Goal: Communication & Community: Ask a question

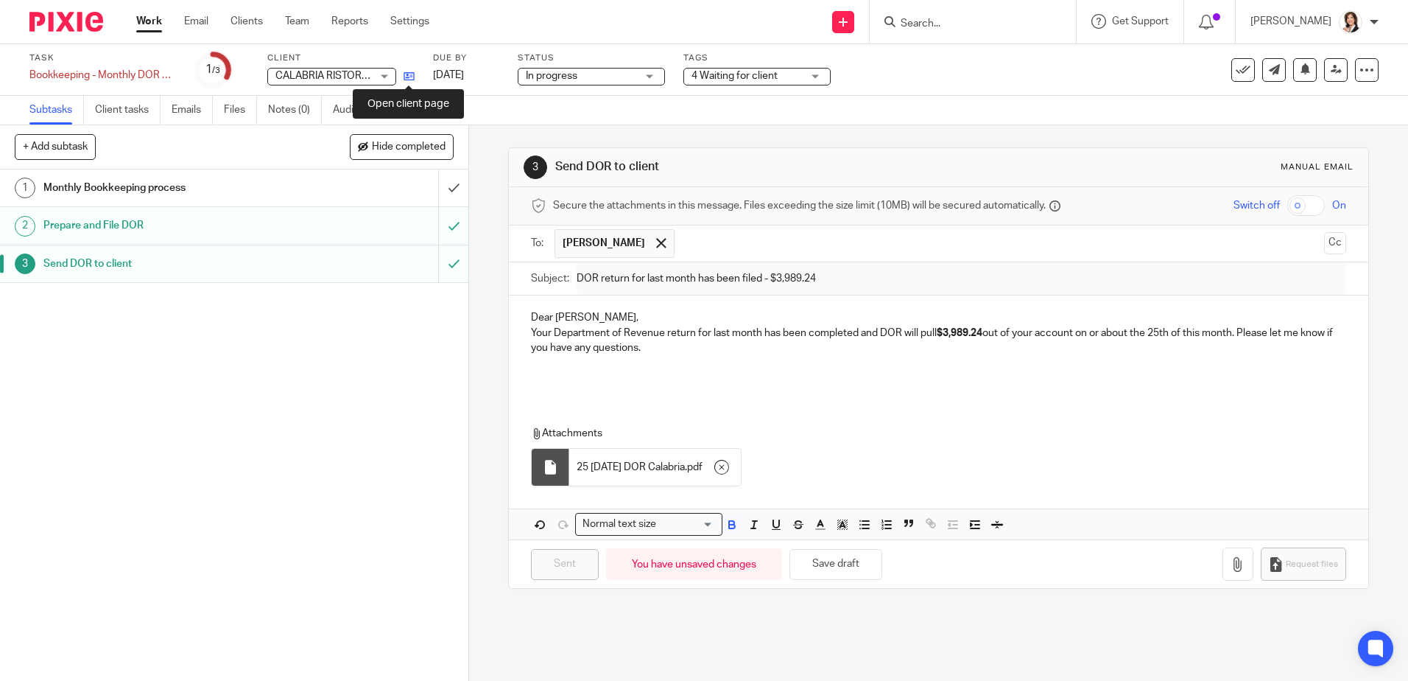
click at [413, 77] on icon at bounding box center [409, 76] width 11 height 11
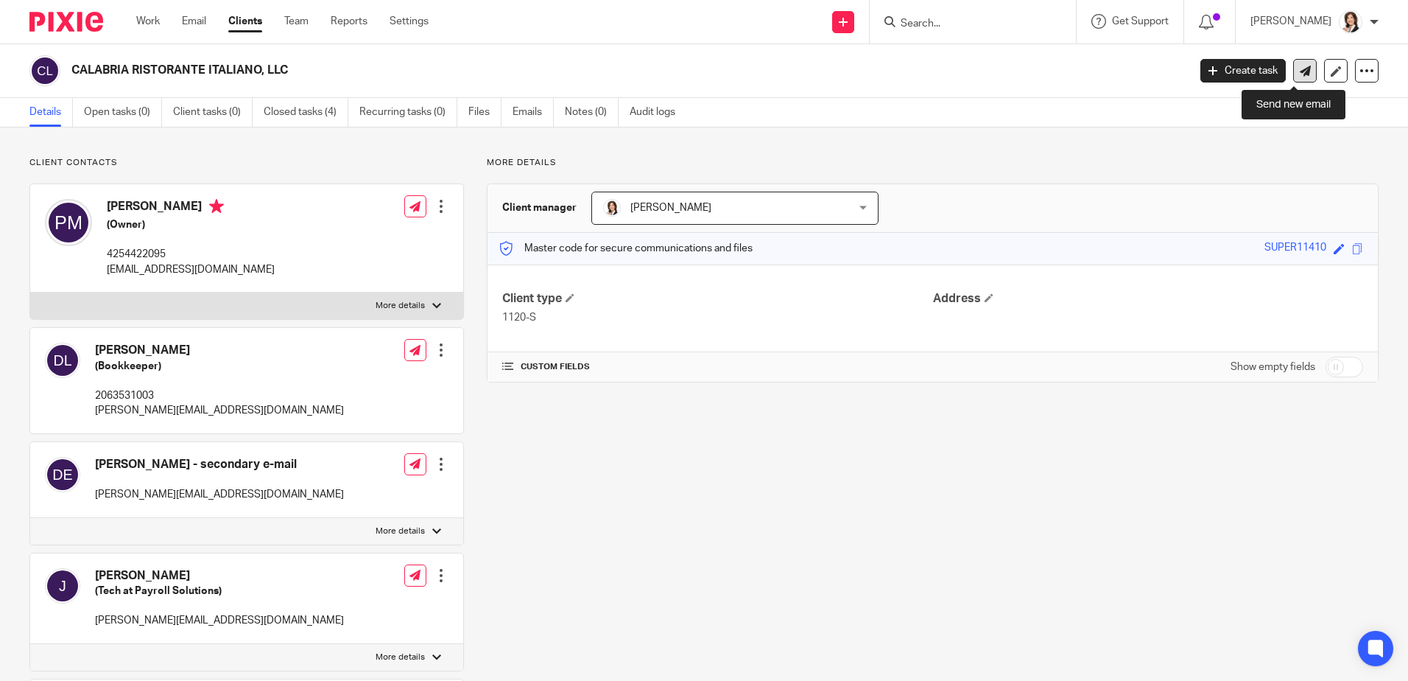
click at [1300, 66] on icon at bounding box center [1305, 71] width 11 height 11
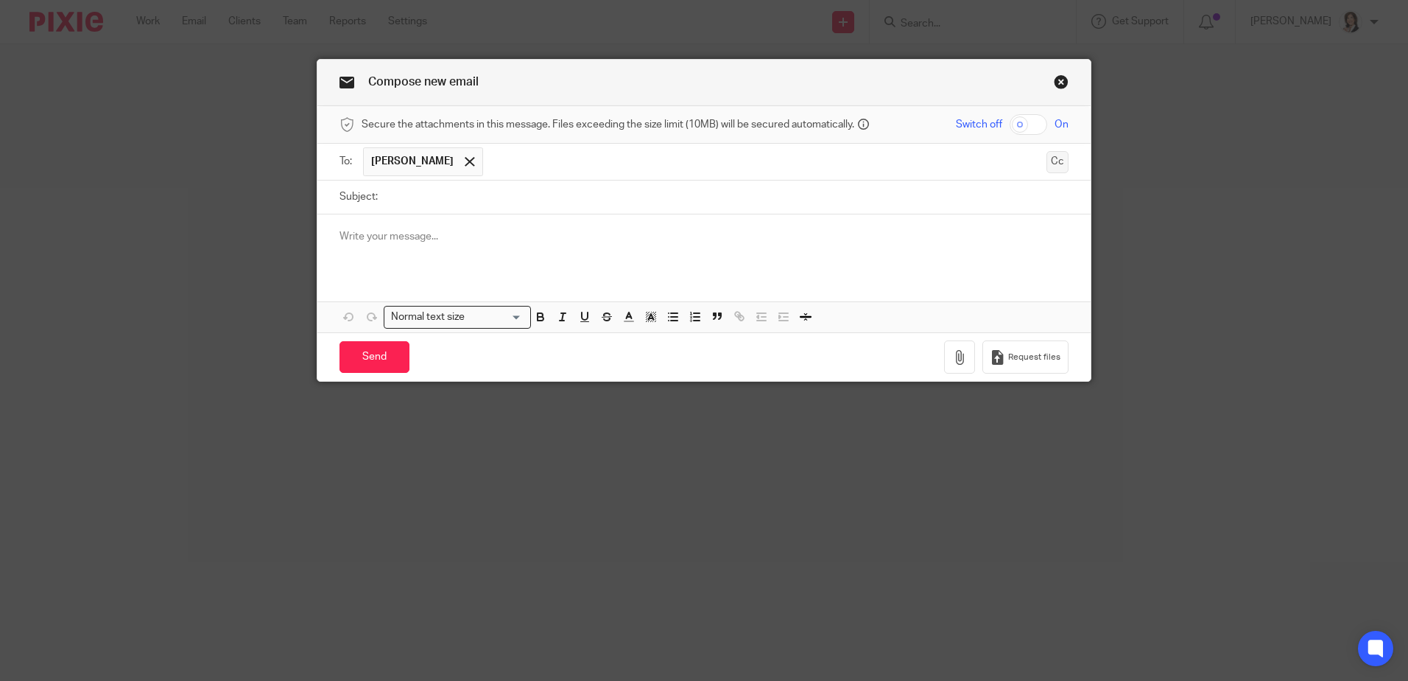
drag, startPoint x: 1060, startPoint y: 166, endPoint x: 951, endPoint y: 168, distance: 109.0
click at [1057, 166] on button "Cc" at bounding box center [1058, 162] width 22 height 22
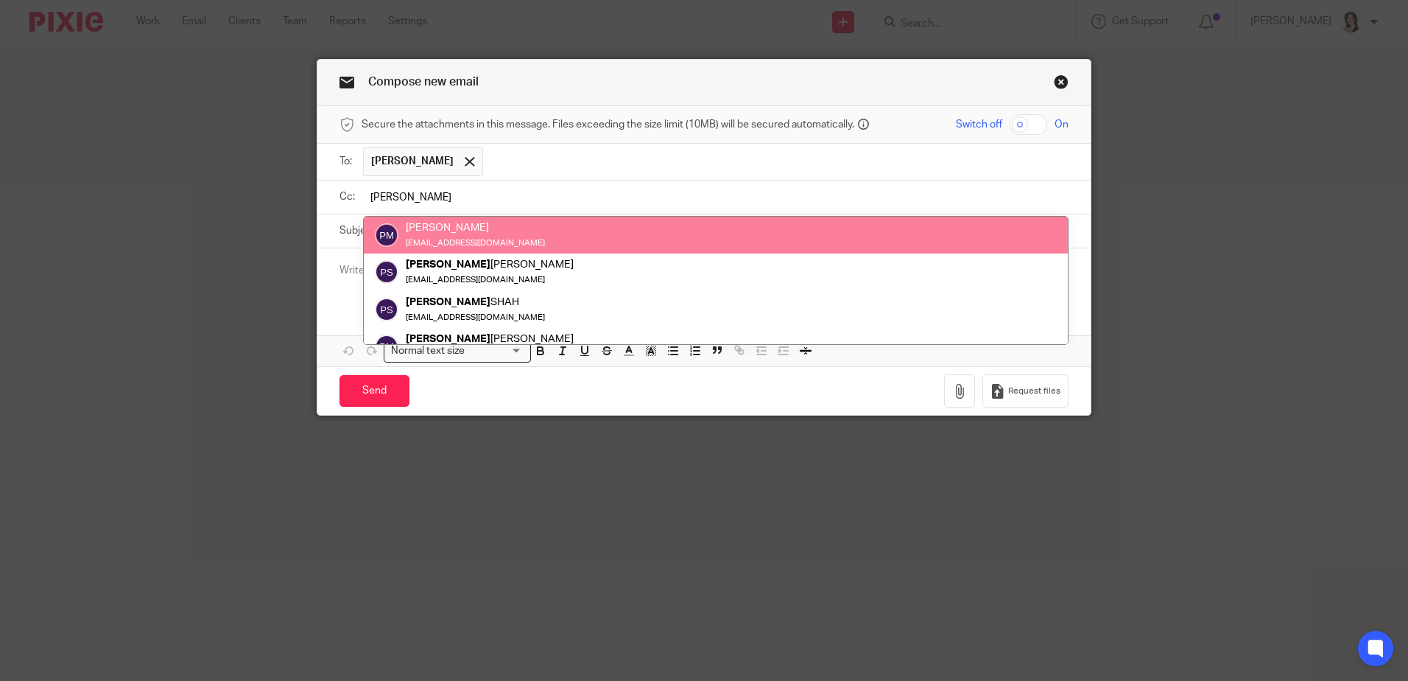
type input "[PERSON_NAME]"
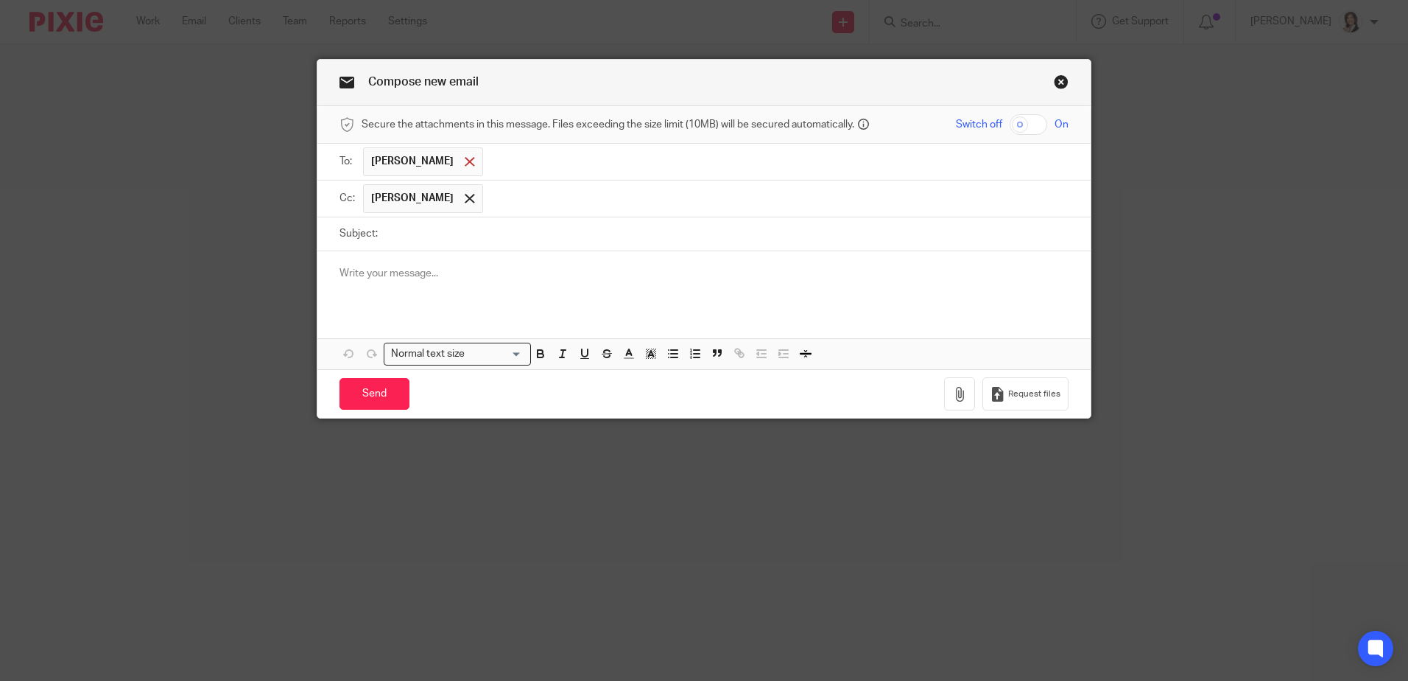
click at [465, 162] on span at bounding box center [470, 162] width 10 height 10
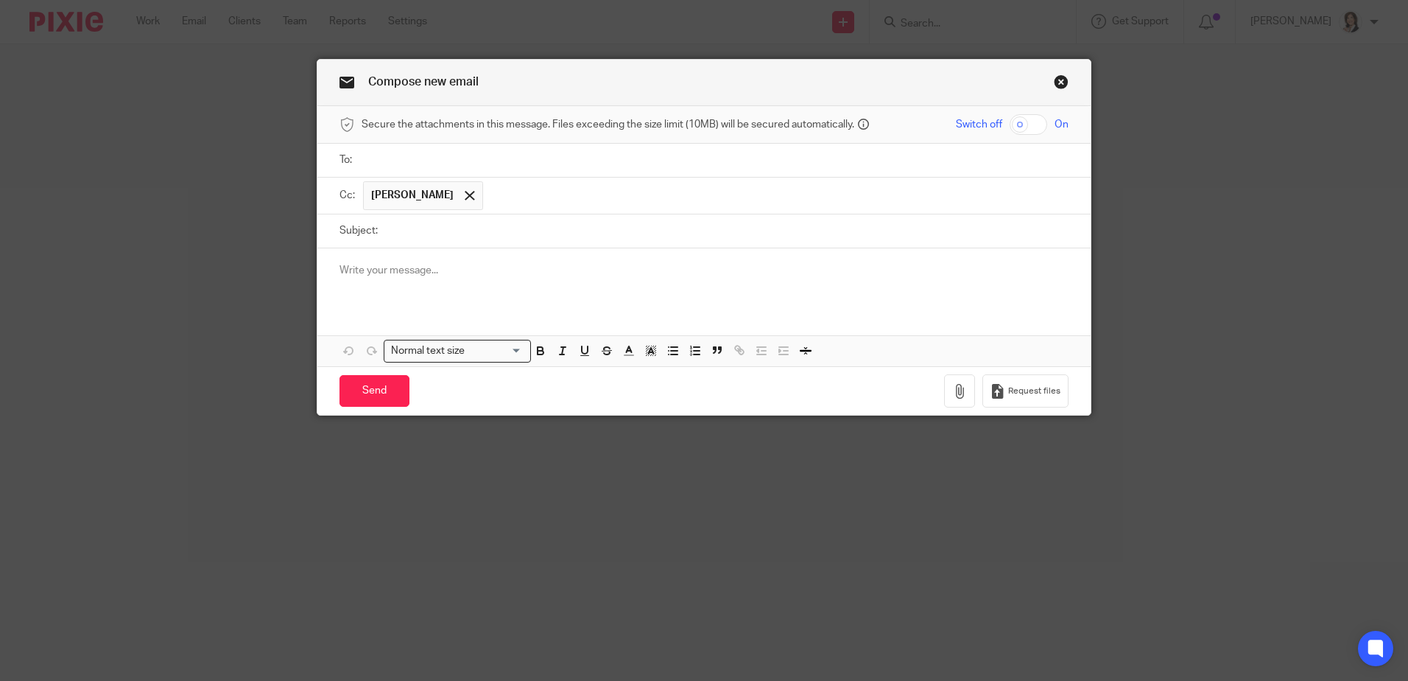
click at [492, 165] on input "text" at bounding box center [714, 160] width 695 height 17
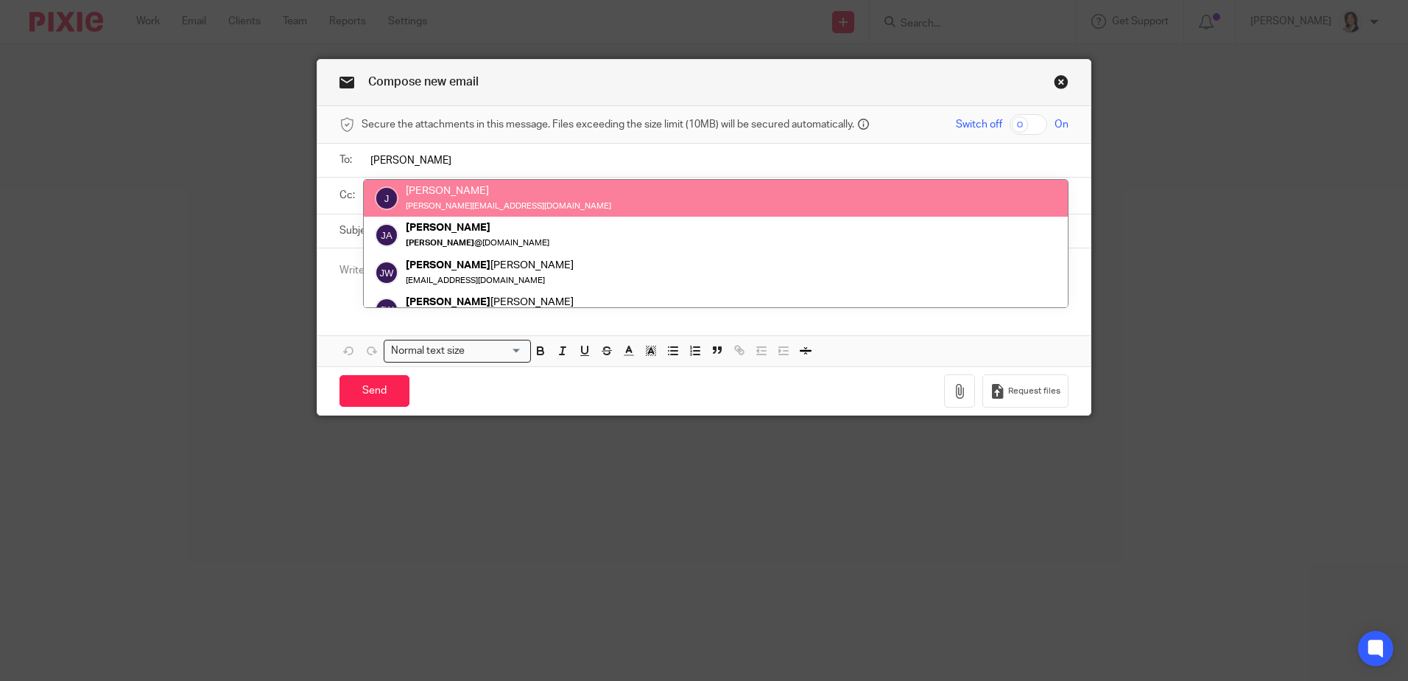
type input "[PERSON_NAME]"
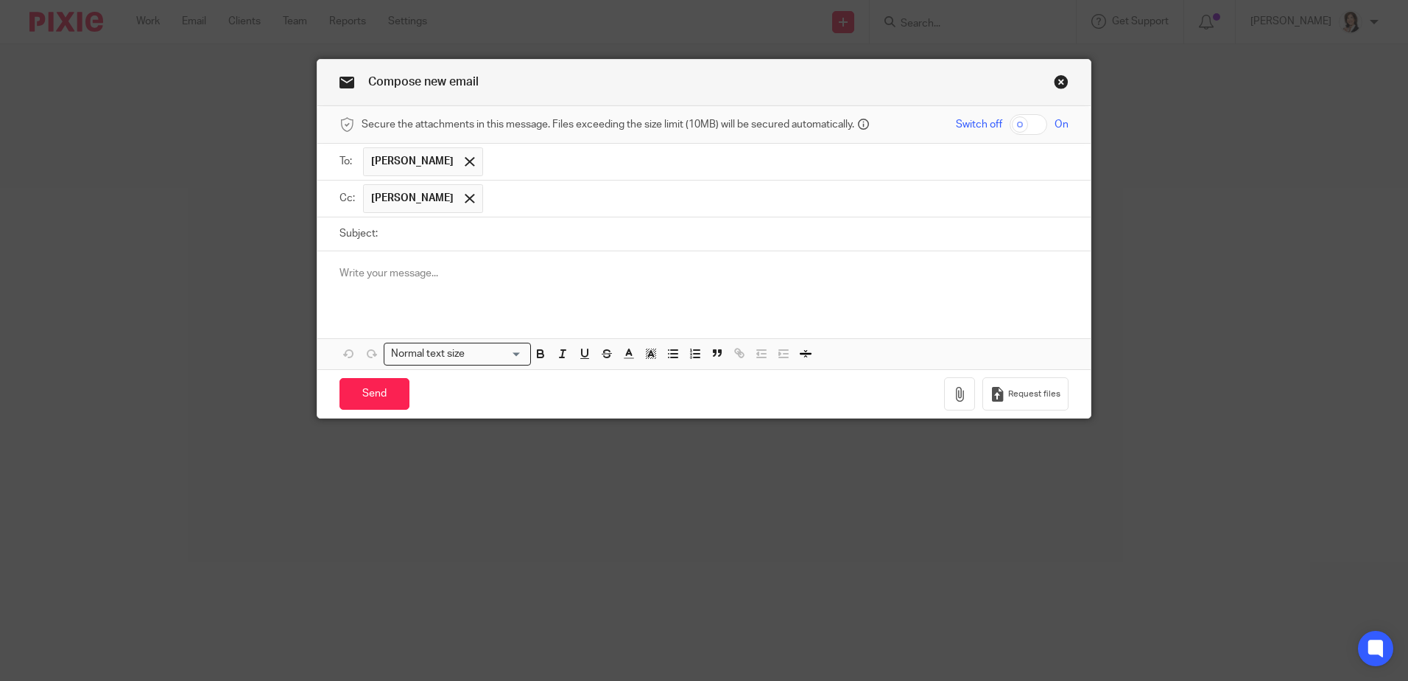
click at [421, 237] on input "Subject:" at bounding box center [726, 233] width 683 height 33
type input "Payroll login"
click at [504, 275] on p at bounding box center [704, 273] width 729 height 15
drag, startPoint x: 533, startPoint y: 273, endPoint x: 646, endPoint y: 276, distance: 112.7
click at [646, 276] on p "Hi, [PERSON_NAME]! Can I have a login to the account? It looks like" at bounding box center [704, 273] width 729 height 15
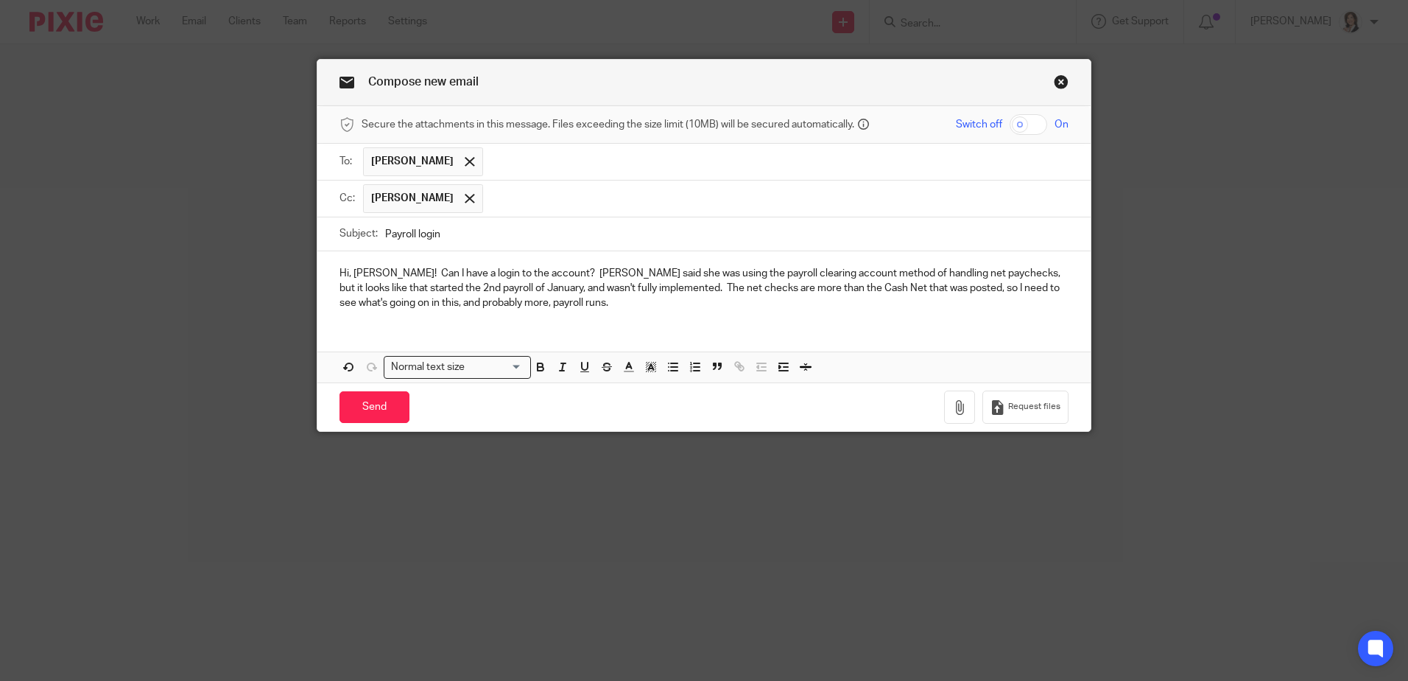
click at [427, 275] on p "Hi, [PERSON_NAME]! Can I have a login to the account? [PERSON_NAME] said she wa…" at bounding box center [704, 288] width 729 height 45
click at [364, 257] on div "Hi, [PERSON_NAME]! Can I have an accountant's login to the account? [PERSON_NAM…" at bounding box center [703, 286] width 773 height 71
click at [376, 268] on p "Hi, [PERSON_NAME]! Can I have an accountant's login to the account? [PERSON_NAM…" at bounding box center [704, 288] width 729 height 45
click at [373, 286] on p "Hi, [PERSON_NAME]! Can I have an accountant's login to the account? [PERSON_NAM…" at bounding box center [704, 288] width 729 height 45
drag, startPoint x: 967, startPoint y: 289, endPoint x: 974, endPoint y: 286, distance: 7.7
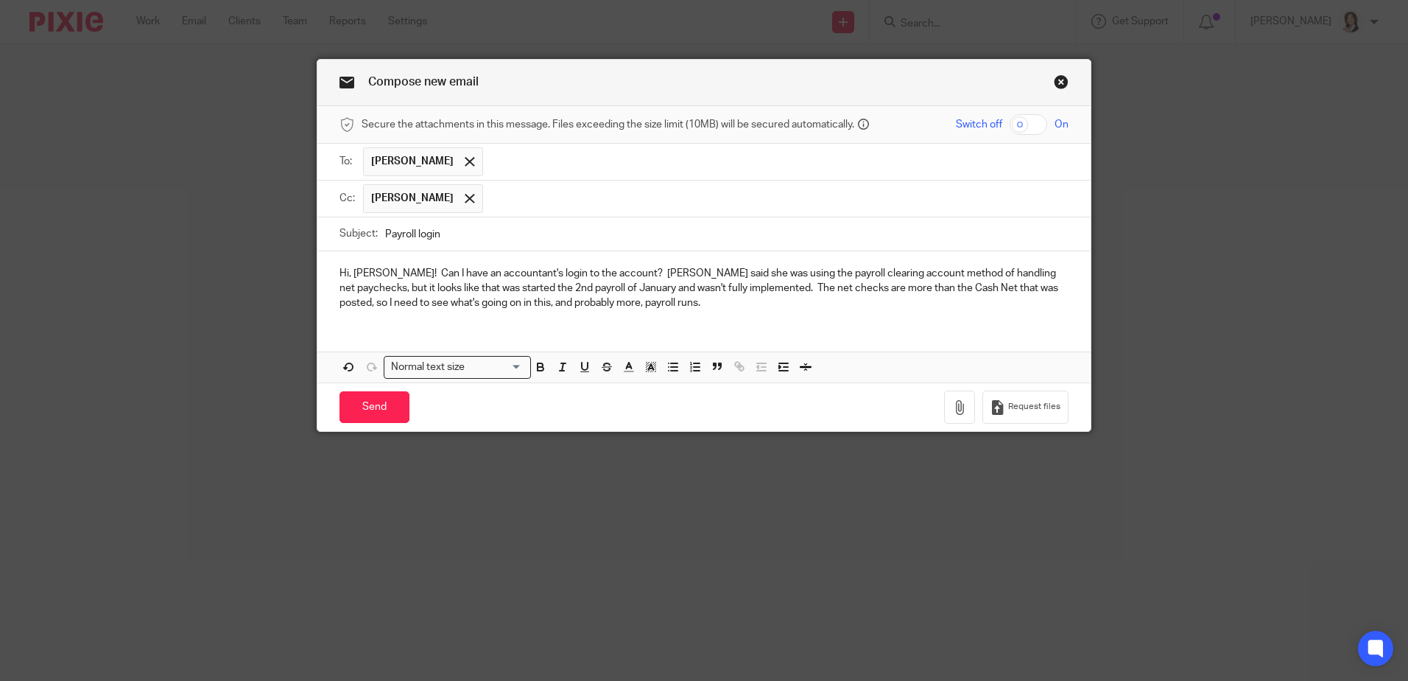
click at [967, 288] on p "Hi, [PERSON_NAME]! Can I have an accountant's login to the account? [PERSON_NAM…" at bounding box center [704, 288] width 729 height 45
click at [658, 301] on p "Hi, [PERSON_NAME]! Can I have an accountant's login to the account? [PERSON_NAM…" at bounding box center [704, 288] width 729 height 45
click at [454, 233] on input "Payroll login" at bounding box center [726, 233] width 683 height 33
type input "Payroll login - [GEOGRAPHIC_DATA]"
click at [548, 285] on p "Hi, [PERSON_NAME]! Can I have an accountant's login to the account? [PERSON_NAM…" at bounding box center [704, 288] width 729 height 45
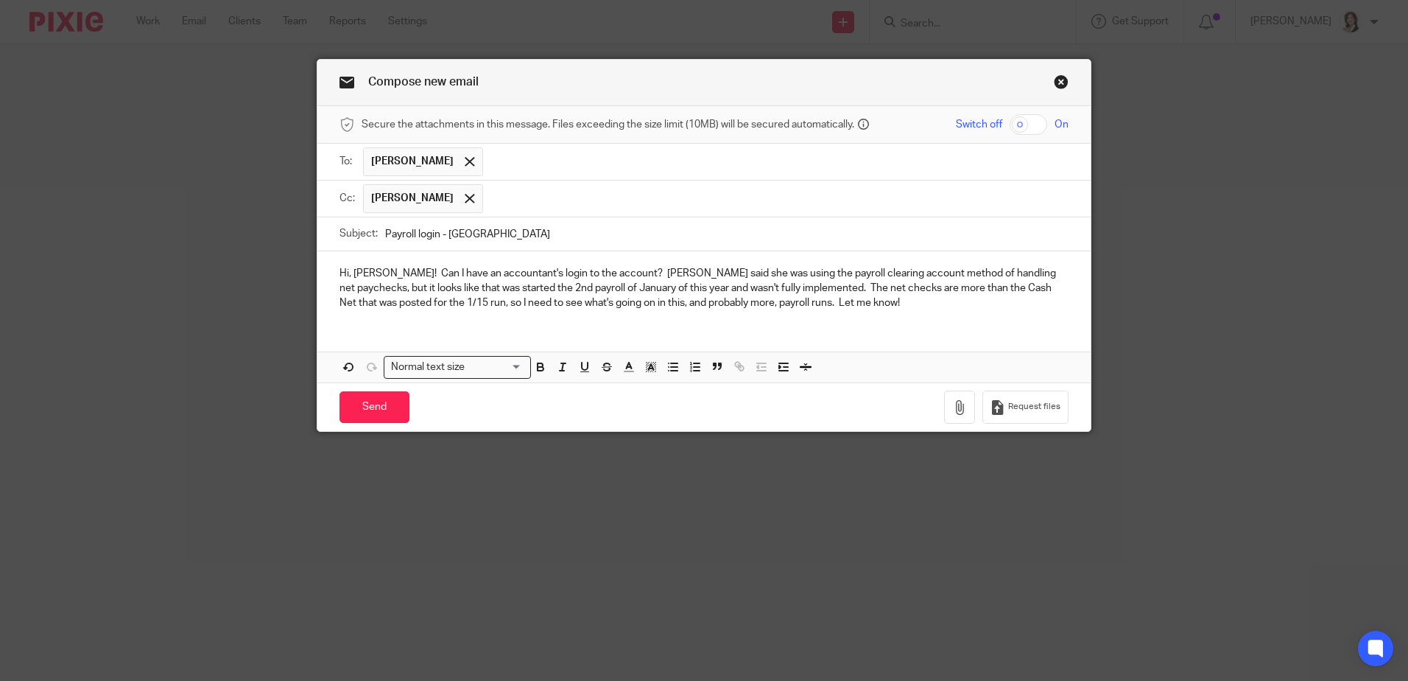
click at [711, 303] on p "Hi, [PERSON_NAME]! Can I have an accountant's login to the account? [PERSON_NAM…" at bounding box center [704, 288] width 729 height 45
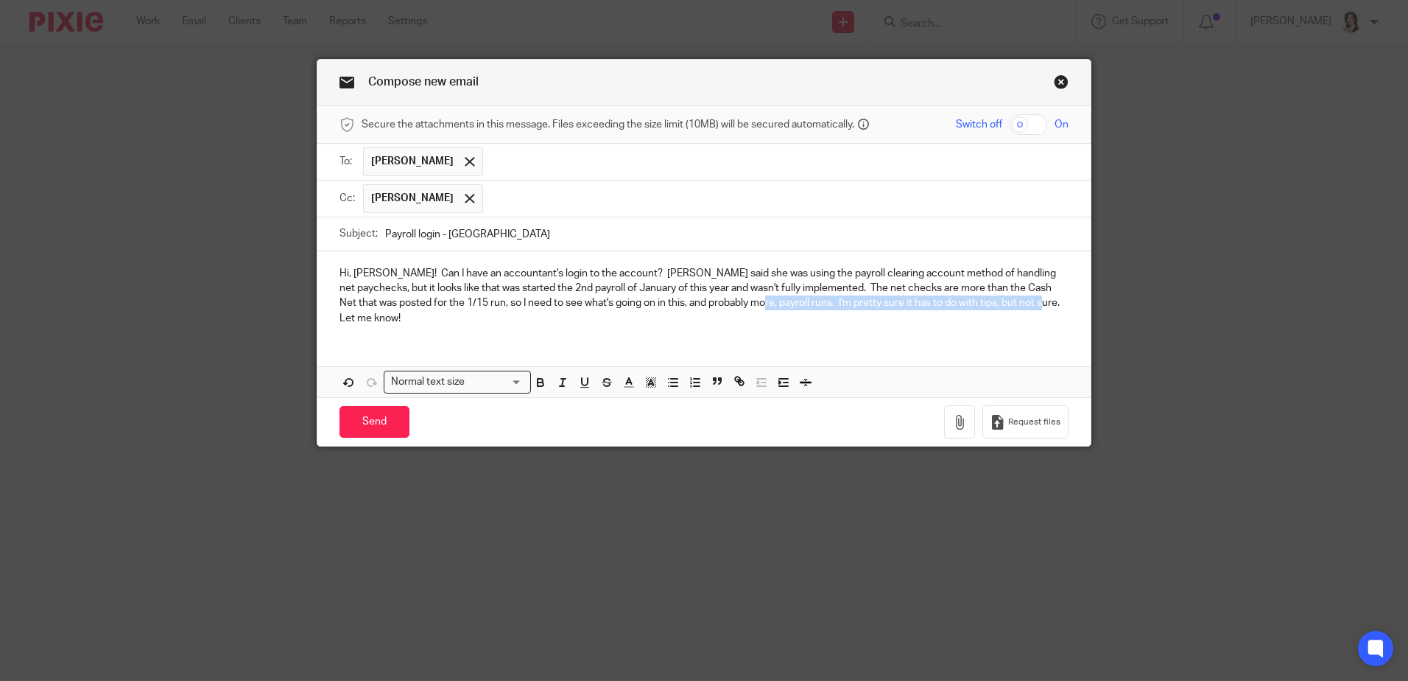
drag, startPoint x: 709, startPoint y: 300, endPoint x: 1091, endPoint y: 315, distance: 382.6
click at [1091, 315] on div "Compose new email Secure the attachments in this message. Files exceeding the s…" at bounding box center [704, 340] width 1408 height 681
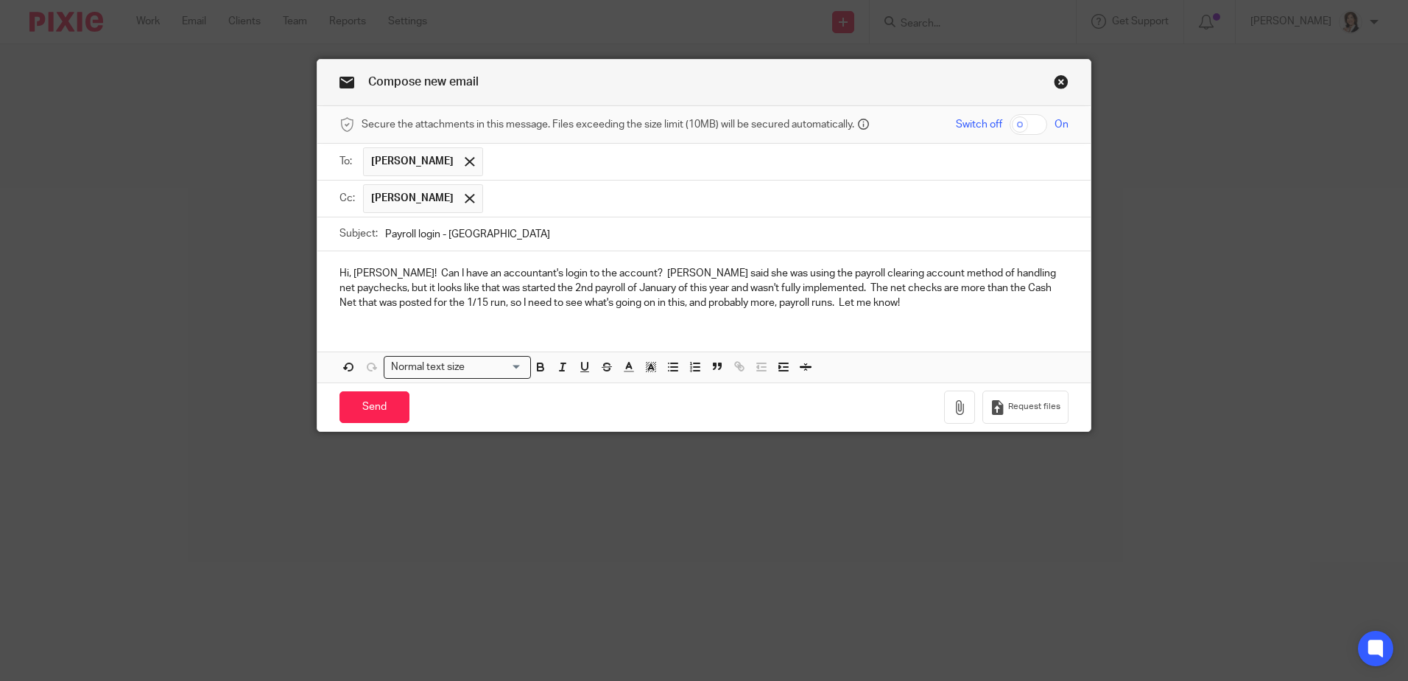
click at [820, 290] on p "Hi, [PERSON_NAME]! Can I have an accountant's login to the account? [PERSON_NAM…" at bounding box center [704, 288] width 729 height 45
drag, startPoint x: 558, startPoint y: 302, endPoint x: 737, endPoint y: 312, distance: 179.2
click at [737, 312] on div "Hi, [PERSON_NAME]! Can I have an accountant's login to the account? [PERSON_NAM…" at bounding box center [703, 286] width 773 height 71
click at [566, 303] on p "Hi, [PERSON_NAME]! Can I have an accountant's login to the account? [PERSON_NAM…" at bounding box center [704, 288] width 729 height 45
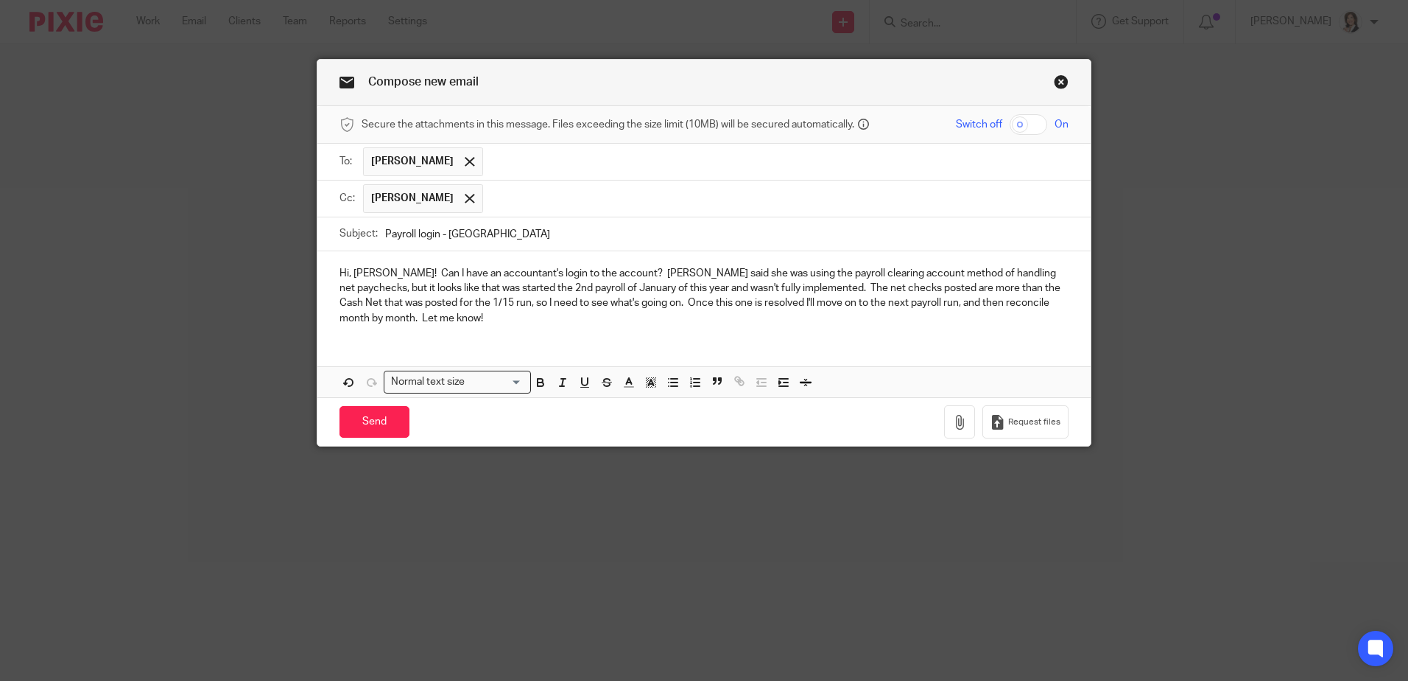
click at [594, 266] on p "Hi, [PERSON_NAME]! Can I have an accountant's login to the account? [PERSON_NAM…" at bounding box center [704, 296] width 729 height 60
click at [590, 266] on p "Hi, [PERSON_NAME]! Can I have an accountant's login to the account? [PERSON_NAM…" at bounding box center [704, 296] width 729 height 60
click at [812, 278] on p "Hi, [PERSON_NAME]! Can I have an accountant's login to the account to see all t…" at bounding box center [704, 296] width 729 height 60
drag, startPoint x: 840, startPoint y: 275, endPoint x: 871, endPoint y: 270, distance: 30.6
click at [871, 270] on p "Hi, [PERSON_NAME]! Can I have an accountant's login to the account to see all t…" at bounding box center [704, 296] width 729 height 60
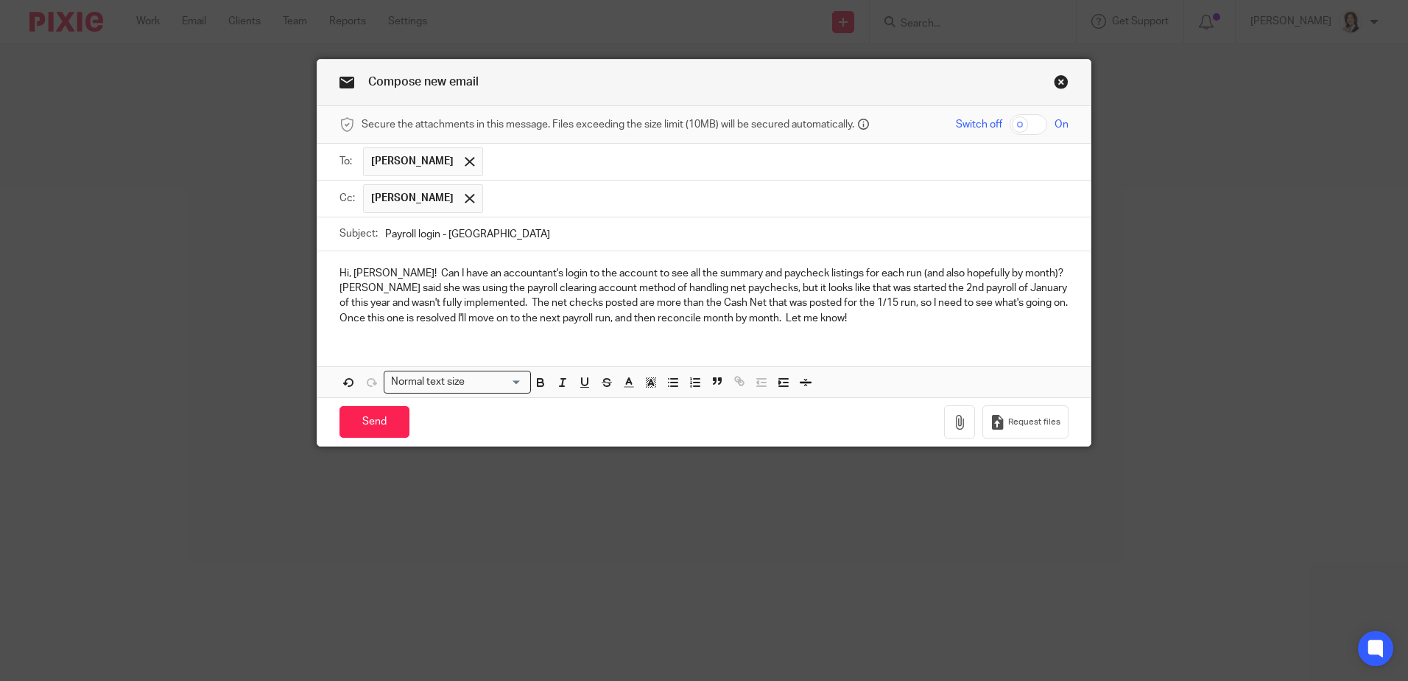
click at [990, 306] on p "Hi, [PERSON_NAME]! Can I have an accountant's login to the account to see all t…" at bounding box center [704, 296] width 729 height 60
click at [488, 331] on div "Hi, [PERSON_NAME]! Can I have an accountant's login to the account to see all t…" at bounding box center [703, 293] width 773 height 85
drag, startPoint x: 559, startPoint y: 313, endPoint x: 728, endPoint y: 316, distance: 169.4
click at [728, 316] on p "Hi, [PERSON_NAME]! Can I have an accountant's login to the account to see all t…" at bounding box center [704, 296] width 729 height 60
click at [717, 314] on p "Hi, [PERSON_NAME]! Can I have an accountant's login to the account to see all t…" at bounding box center [704, 296] width 729 height 60
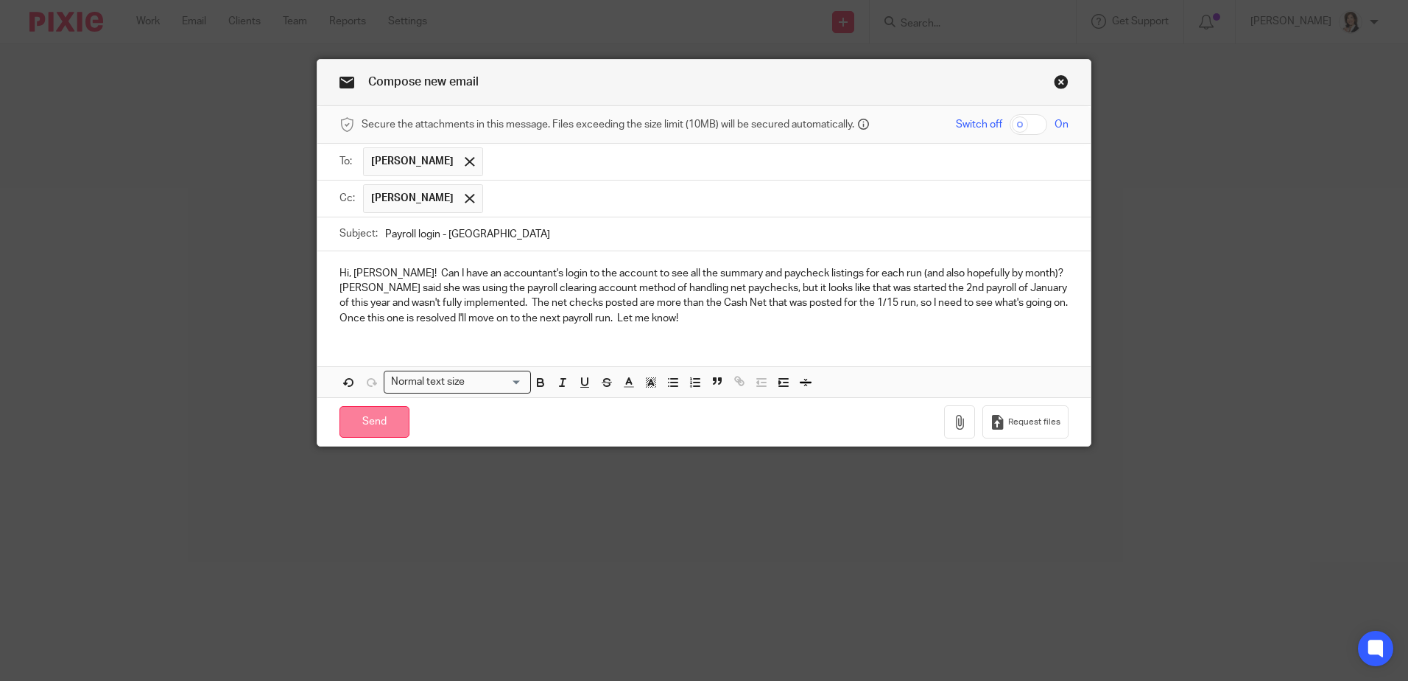
click at [369, 427] on input "Send" at bounding box center [375, 422] width 70 height 32
